Goal: Navigation & Orientation: Find specific page/section

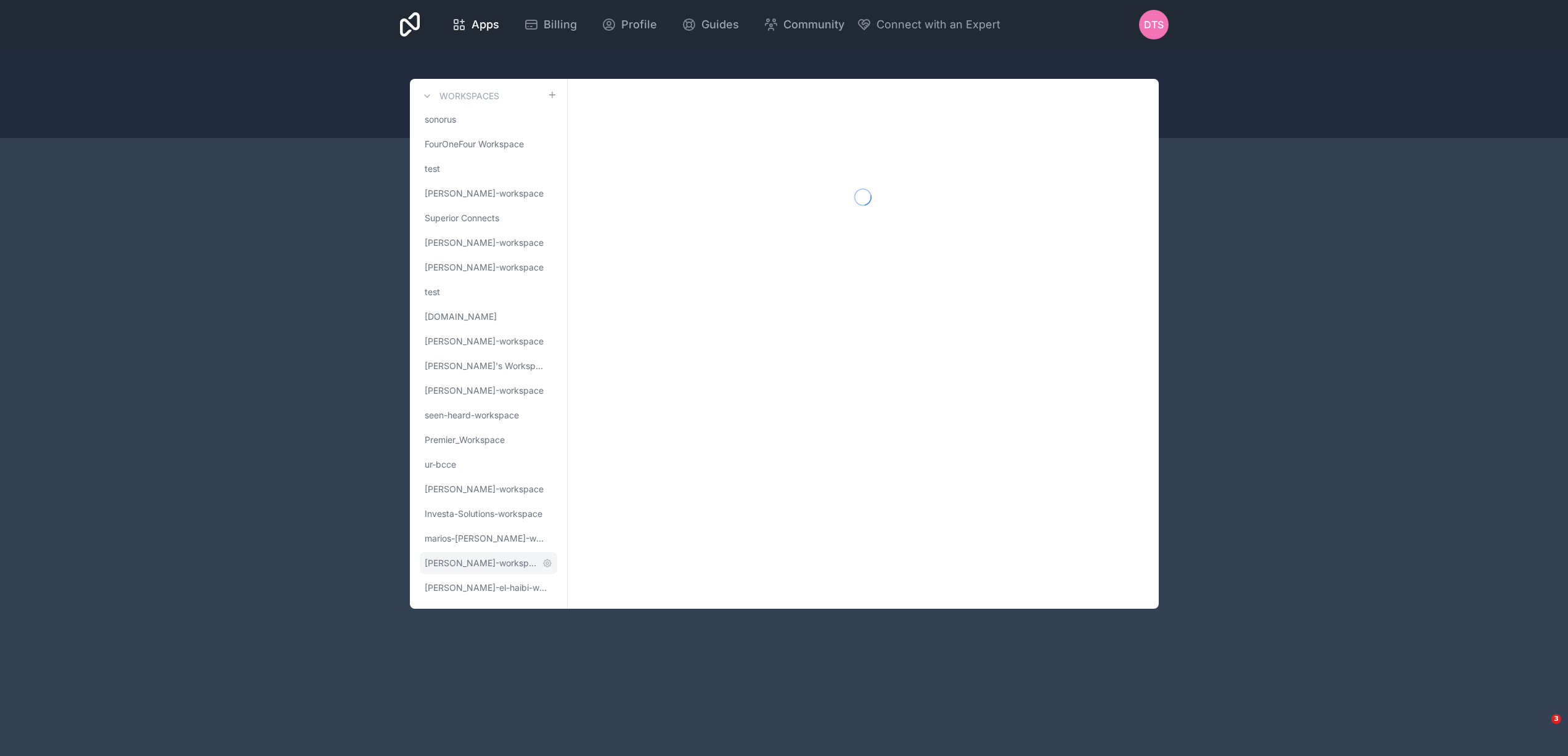
click at [494, 574] on link "[PERSON_NAME]-workspace" at bounding box center [489, 563] width 138 height 22
click at [497, 568] on span "[PERSON_NAME]-workspace" at bounding box center [481, 563] width 113 height 13
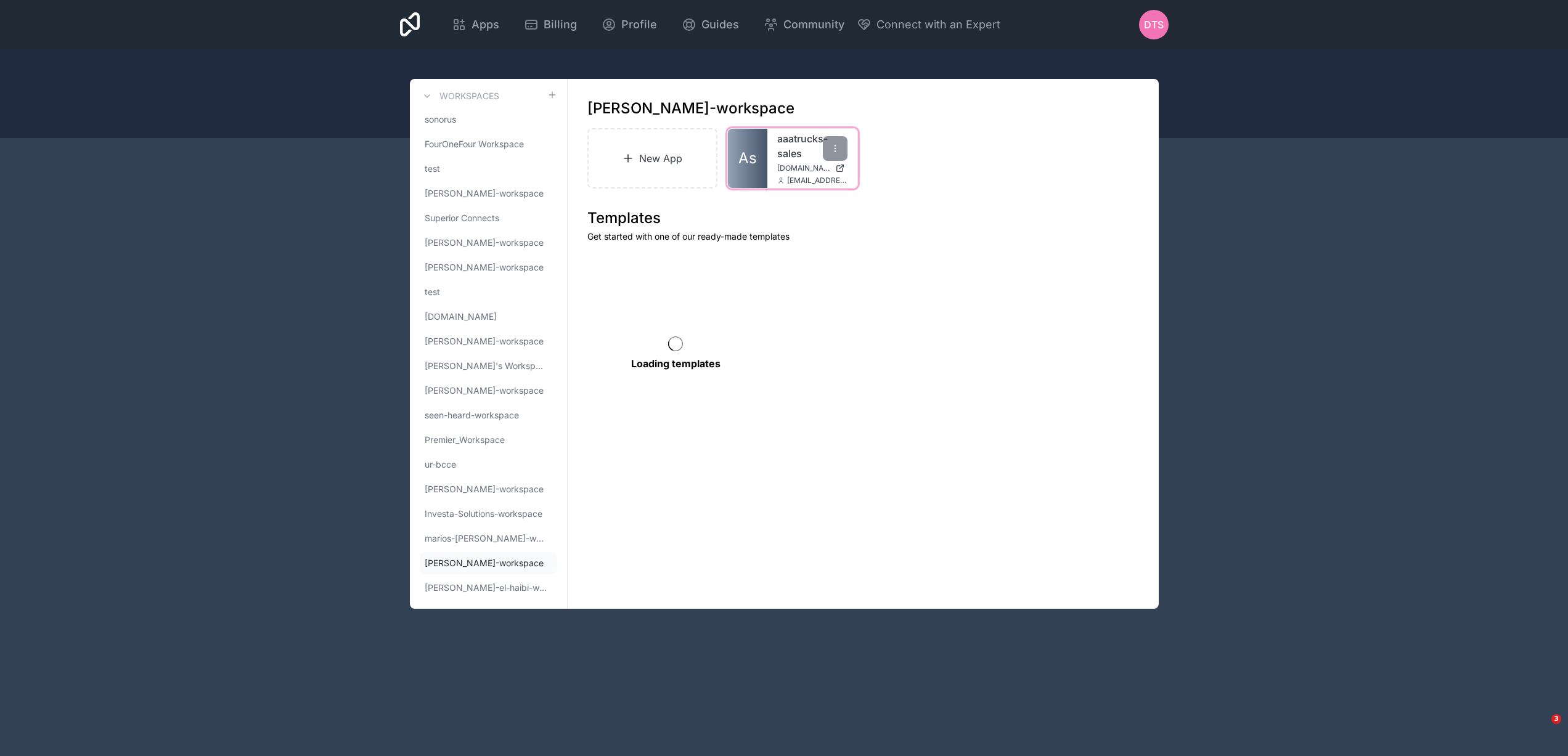
click at [796, 176] on span "[EMAIL_ADDRESS][DOMAIN_NAME]" at bounding box center [817, 180] width 61 height 10
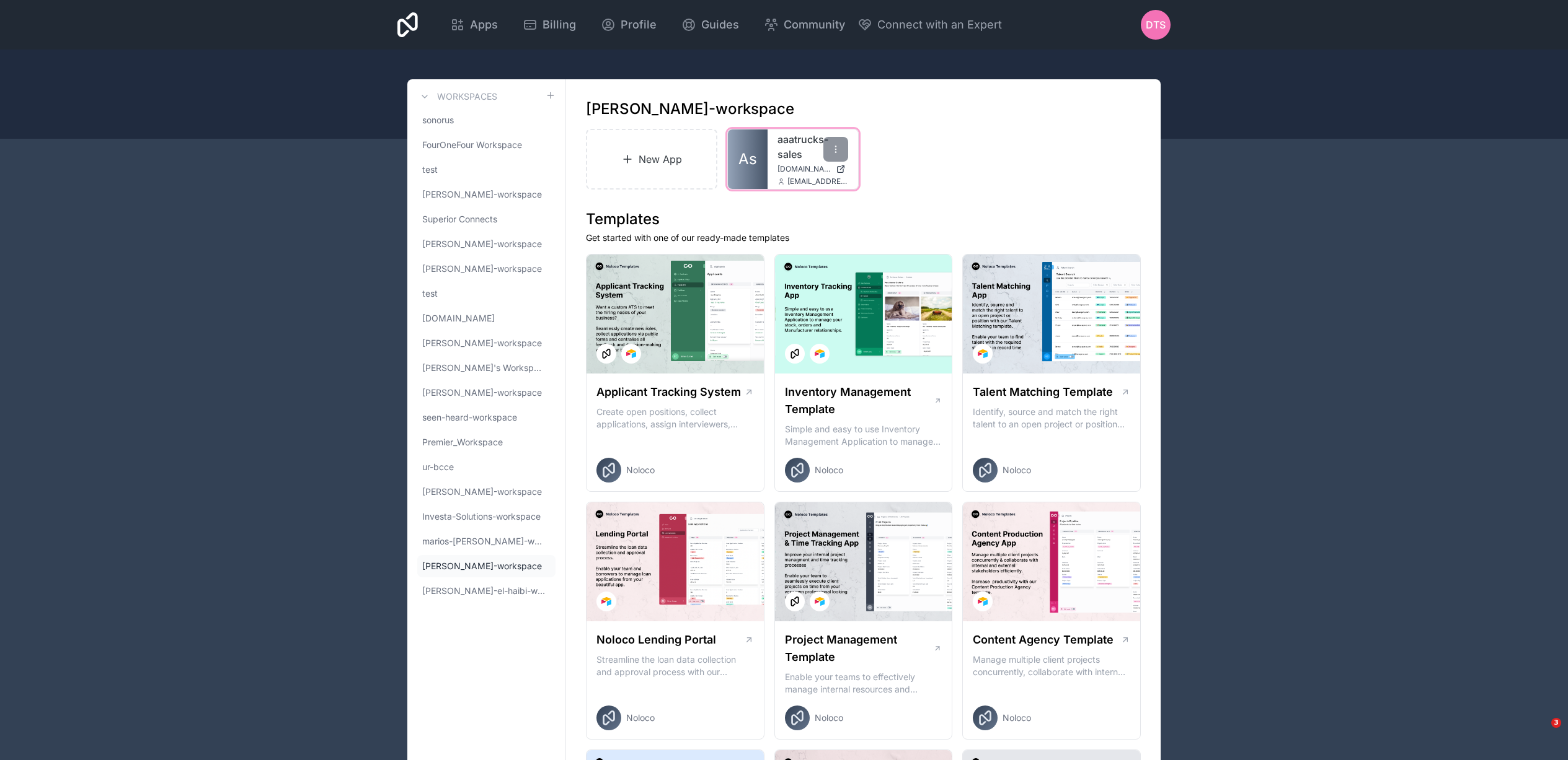
click at [769, 164] on div "aaatrucks-sales [DOMAIN_NAME] [EMAIL_ADDRESS][DOMAIN_NAME]" at bounding box center [812, 159] width 90 height 59
click at [746, 160] on span "As" at bounding box center [748, 159] width 19 height 20
